Goal: Subscribe to service/newsletter

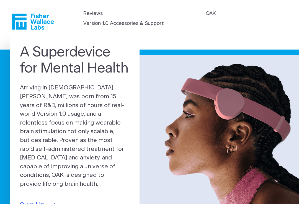
click at [44, 15] on icon "Fisher Wallace" at bounding box center [33, 22] width 42 height 16
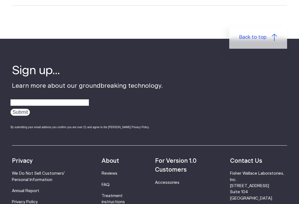
scroll to position [1738, 0]
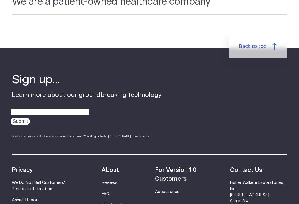
click at [185, 168] on strong "For Version 1.0 Customers" at bounding box center [176, 175] width 42 height 15
click at [176, 190] on link "Accessories" at bounding box center [167, 192] width 24 height 4
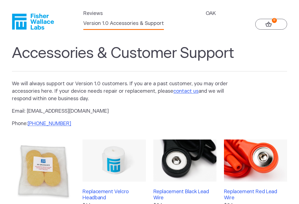
click at [206, 17] on link "OAK" at bounding box center [211, 13] width 10 height 7
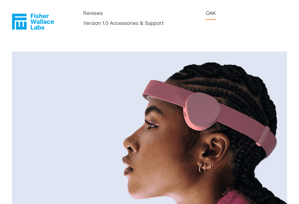
click at [91, 17] on link "Reviews" at bounding box center [92, 13] width 19 height 7
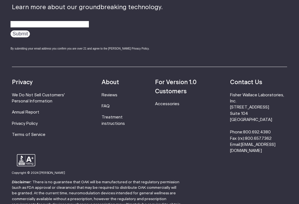
scroll to position [705, 0]
click at [65, 93] on link "We Do Not Sell Customers' Personal Information" at bounding box center [38, 98] width 53 height 10
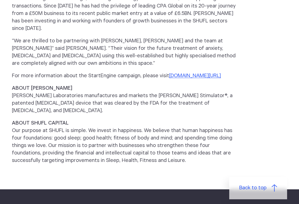
scroll to position [439, 0]
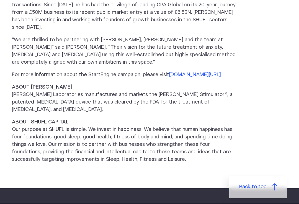
click at [169, 73] on link "www.startengine.com/fisherwallace" at bounding box center [195, 75] width 52 height 5
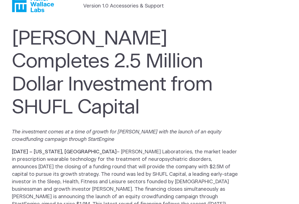
scroll to position [0, 0]
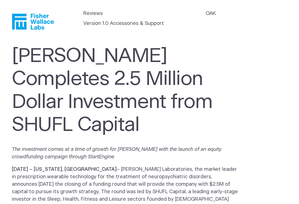
click at [41, 18] on icon "Fisher Wallace" at bounding box center [35, 22] width 38 height 16
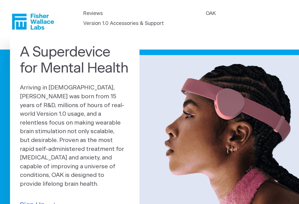
click at [25, 14] on icon "Fisher Wallace" at bounding box center [19, 22] width 14 height 16
click at [23, 19] on icon "Fisher Wallace" at bounding box center [33, 22] width 42 height 16
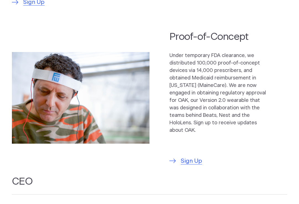
scroll to position [423, 0]
click at [196, 157] on span "Sign Up" at bounding box center [191, 161] width 21 height 9
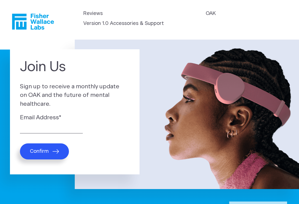
click at [229, 91] on img at bounding box center [187, 115] width 224 height 150
click at [55, 150] on icon "submit" at bounding box center [56, 151] width 6 height 4
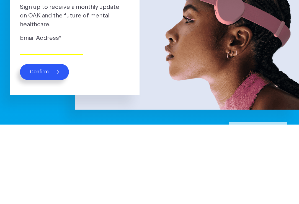
type input "arcticpalm@yahoo.com"
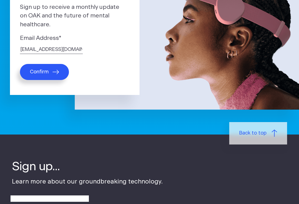
click at [47, 70] on span "Confirm" at bounding box center [39, 72] width 19 height 6
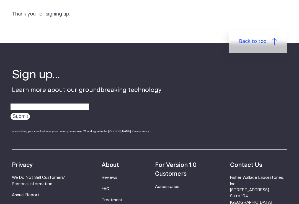
scroll to position [50, 0]
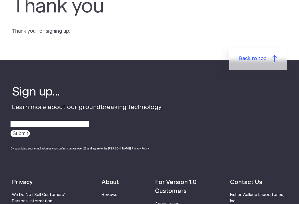
click at [263, 55] on span "Back to top" at bounding box center [252, 58] width 27 height 7
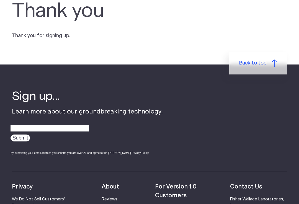
scroll to position [9, 0]
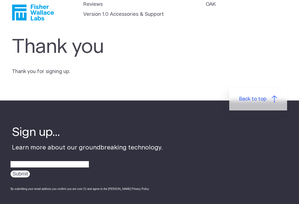
click at [164, 12] on link "Version 1.0 Accessories & Support" at bounding box center [123, 14] width 81 height 7
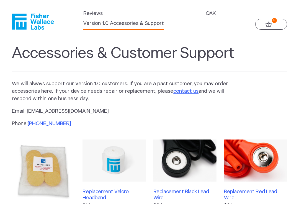
click at [206, 17] on link "OAK" at bounding box center [211, 13] width 10 height 7
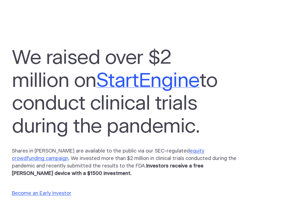
scroll to position [197, 0]
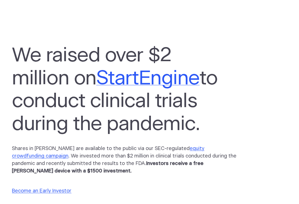
click at [205, 147] on link "equity crowdfunding campaign" at bounding box center [108, 153] width 193 height 12
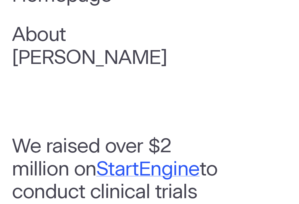
scroll to position [106, 0]
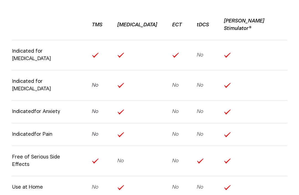
scroll to position [115, 0]
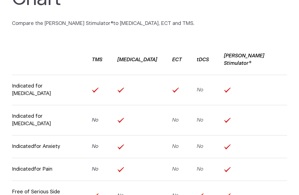
scroll to position [76, 0]
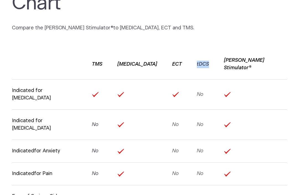
copy em "tDCS"
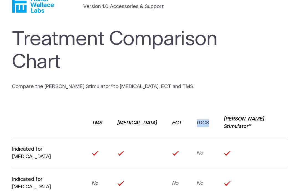
scroll to position [0, 0]
